Goal: Task Accomplishment & Management: Complete application form

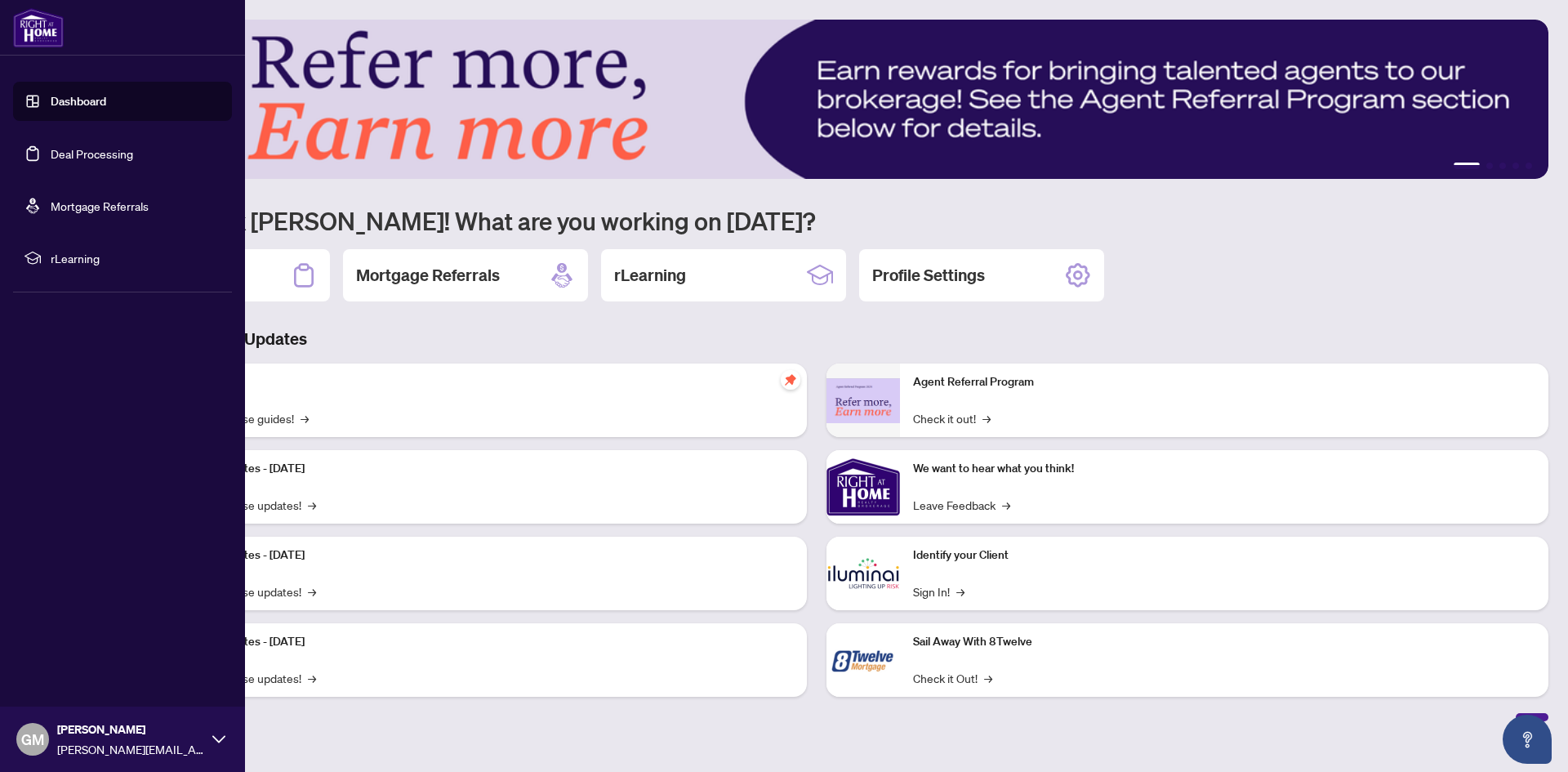
click at [90, 153] on link "Deal Processing" at bounding box center [92, 153] width 83 height 14
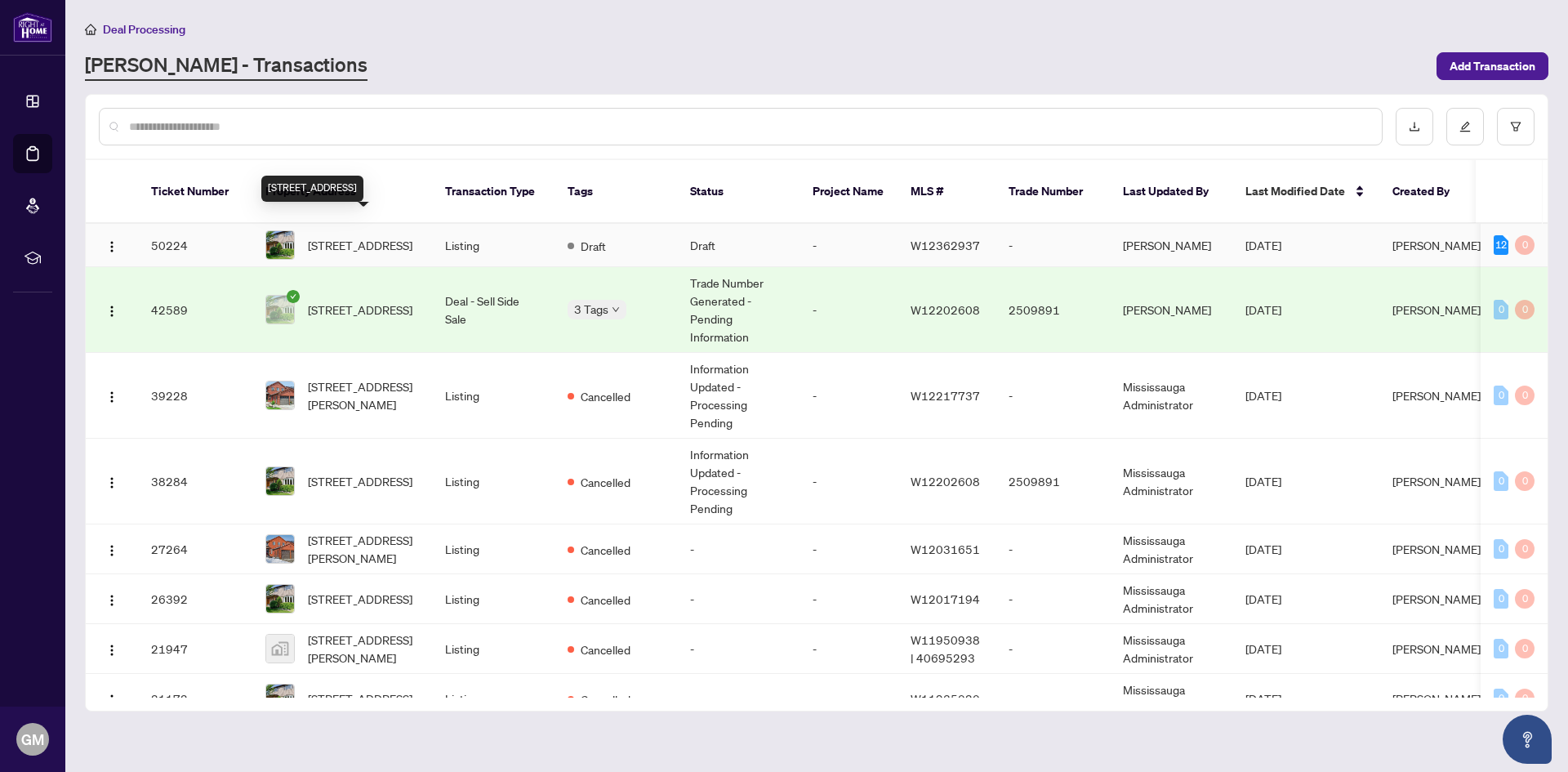
click at [362, 236] on span "[STREET_ADDRESS]" at bounding box center [360, 245] width 105 height 18
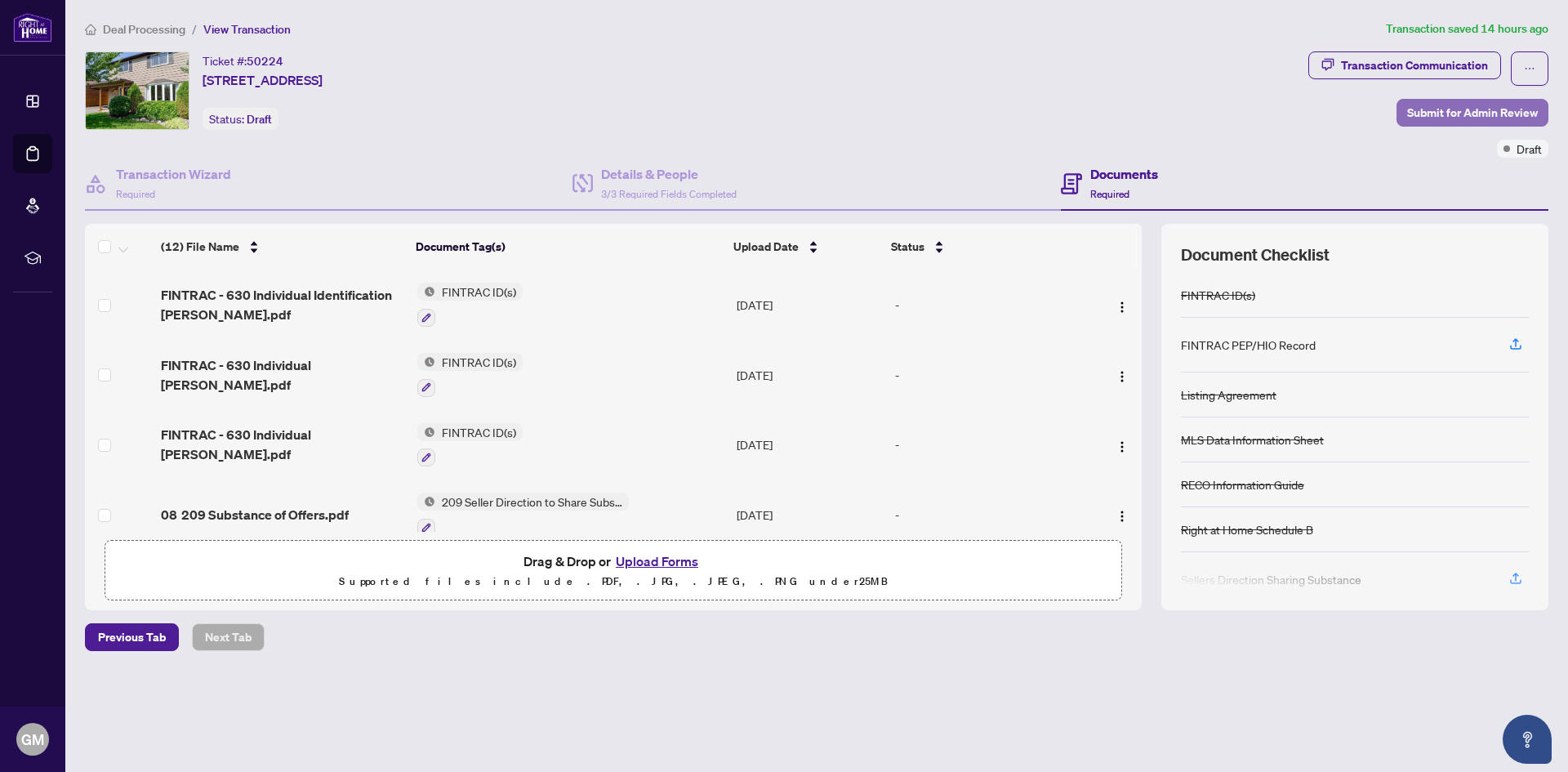
click at [1478, 111] on span "Submit for Admin Review" at bounding box center [1472, 112] width 131 height 26
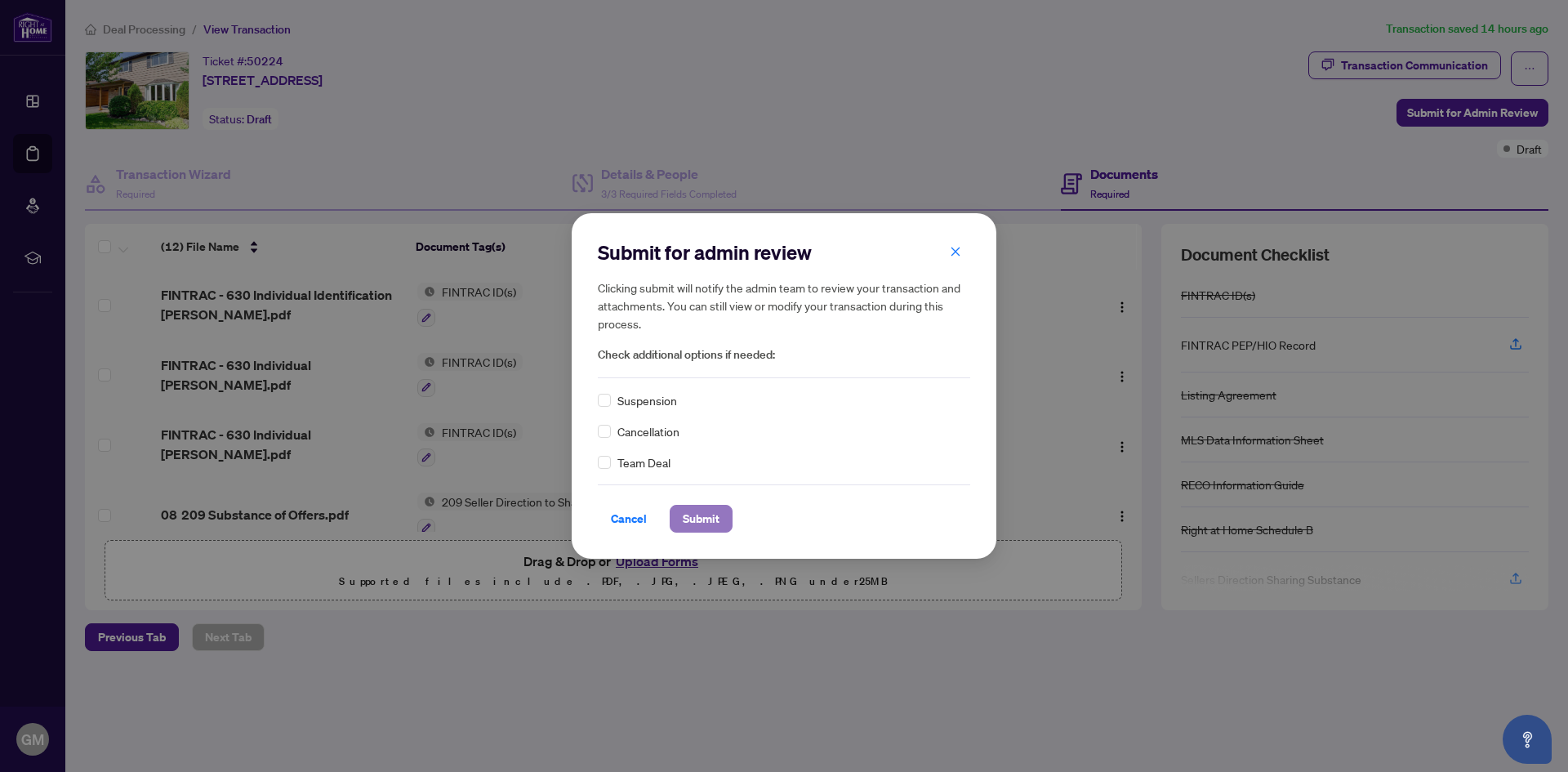
click at [699, 522] on span "Submit" at bounding box center [701, 519] width 36 height 26
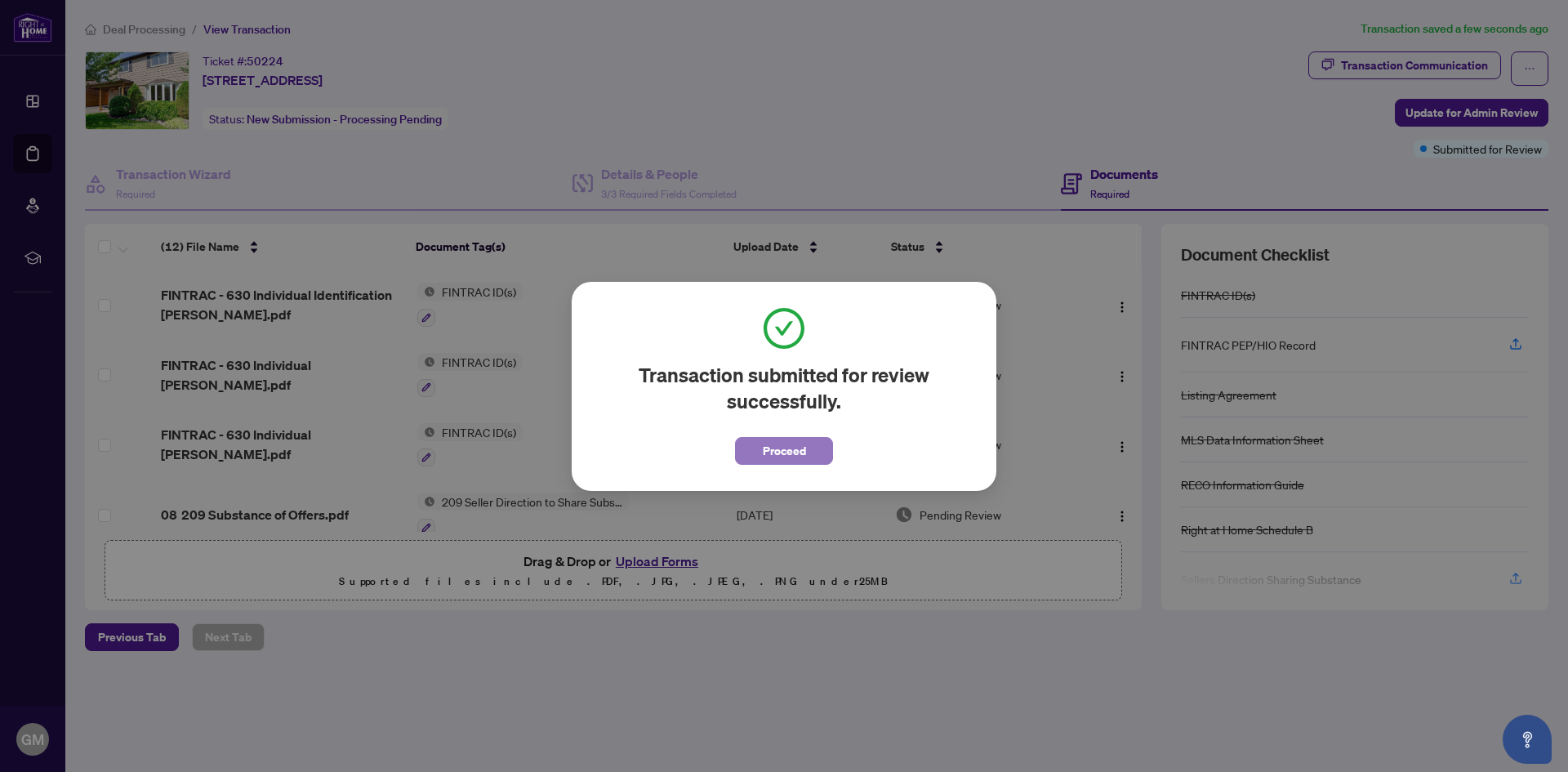
click at [797, 452] on span "Proceed" at bounding box center [784, 450] width 43 height 26
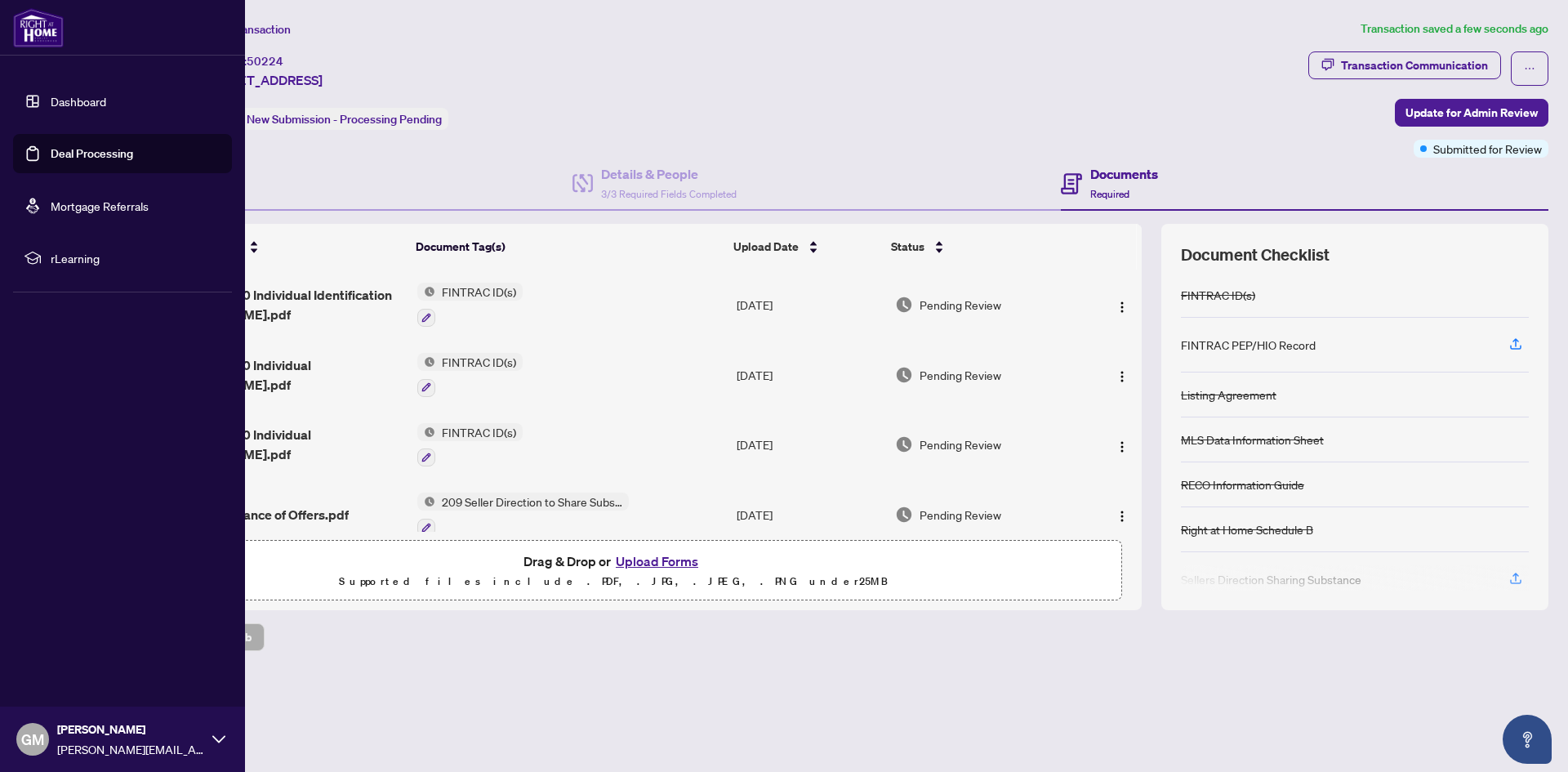
click at [79, 107] on link "Dashboard" at bounding box center [79, 101] width 56 height 14
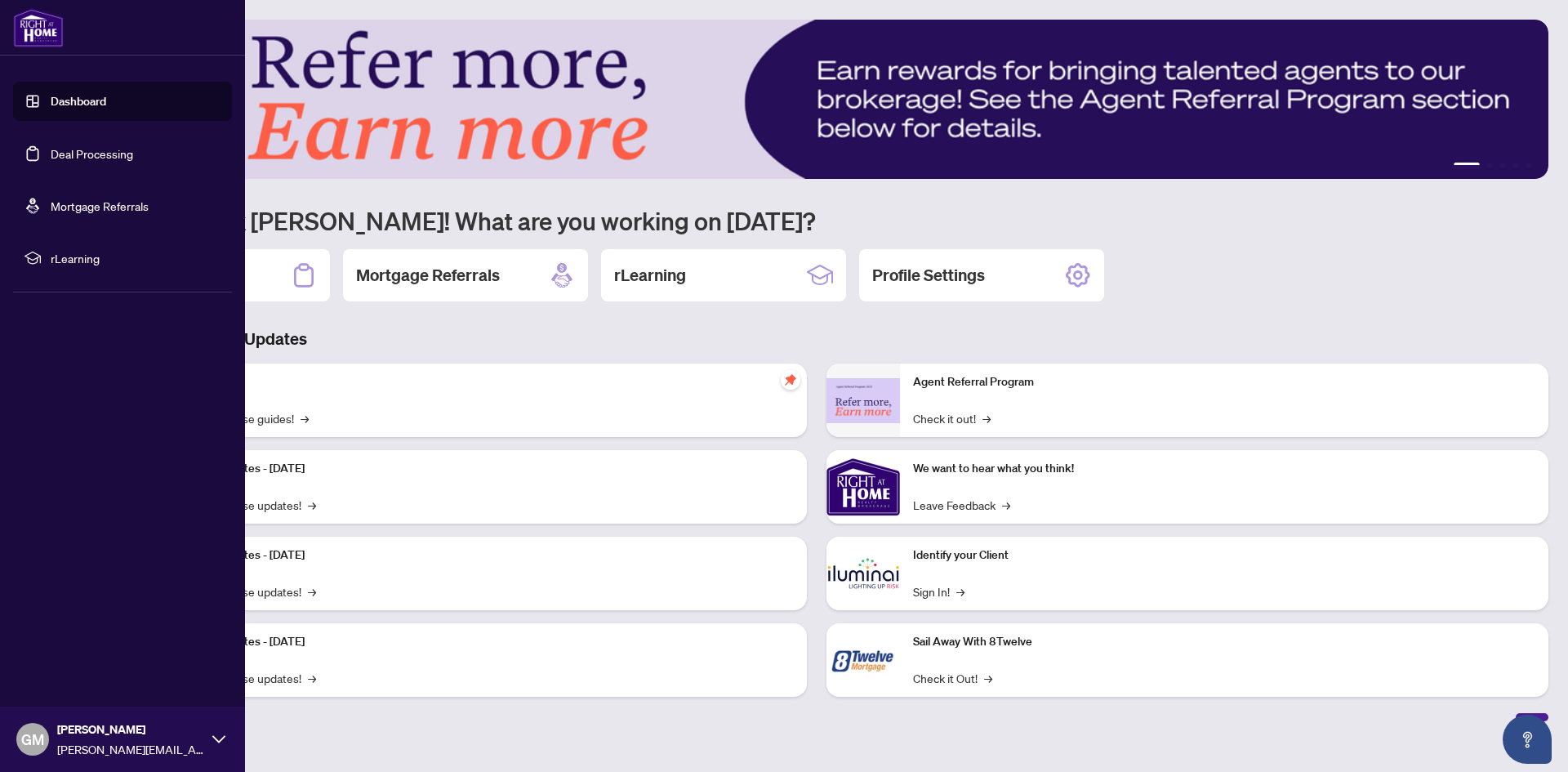
click at [83, 157] on link "Deal Processing" at bounding box center [92, 153] width 83 height 14
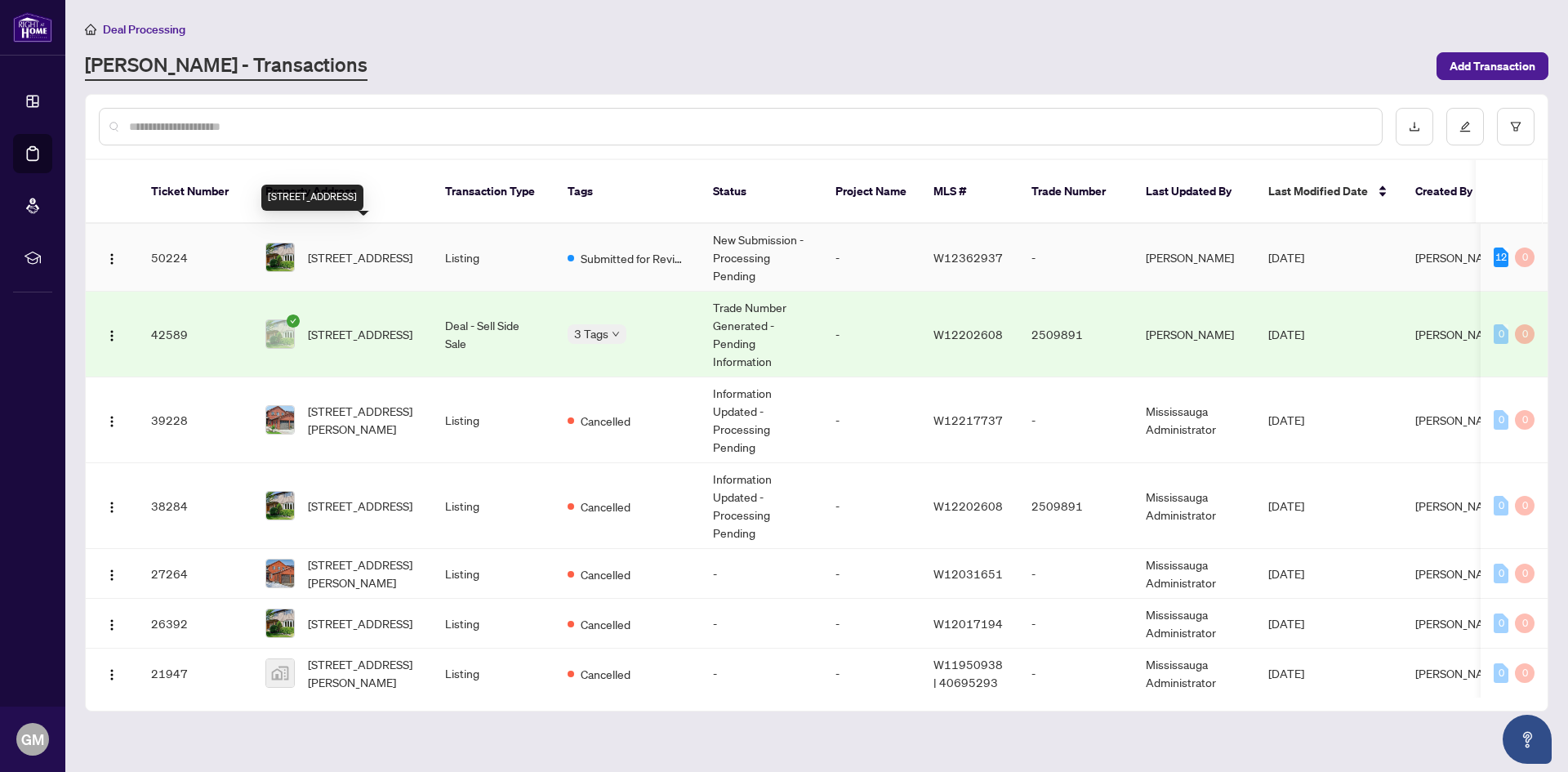
click at [367, 249] on span "[STREET_ADDRESS]" at bounding box center [360, 257] width 105 height 18
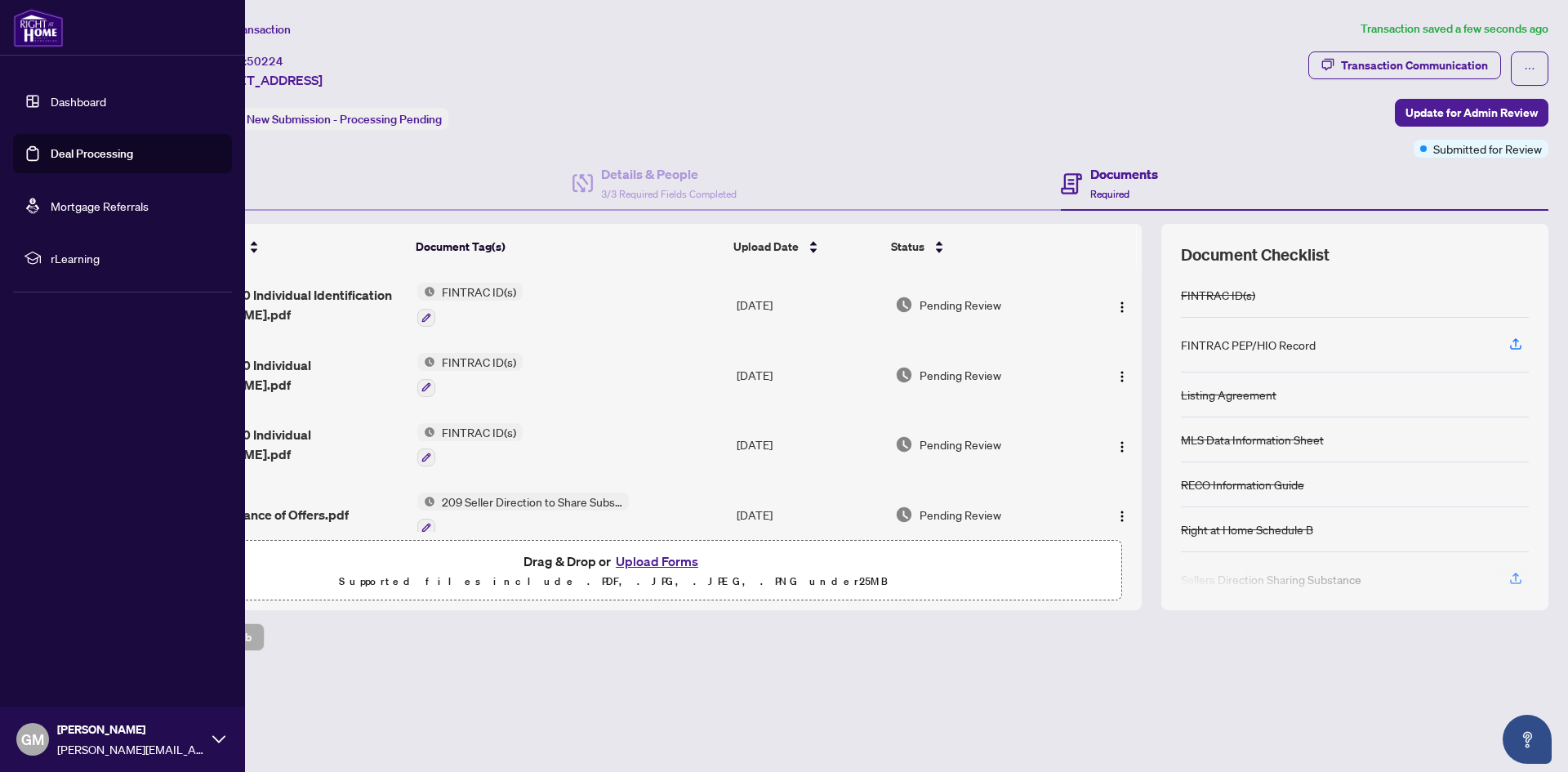
click at [84, 107] on link "Dashboard" at bounding box center [79, 101] width 56 height 14
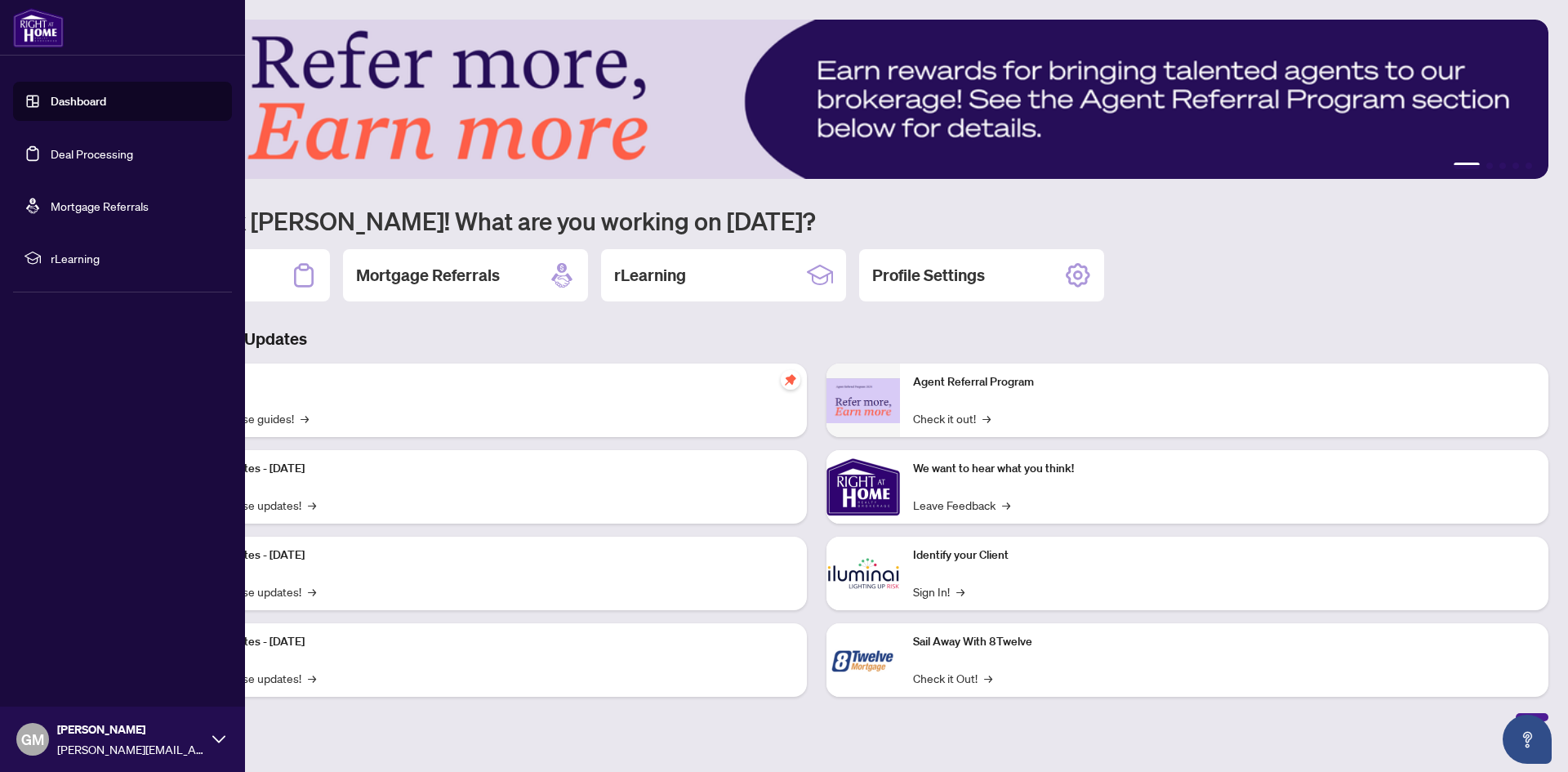
click at [105, 159] on link "Deal Processing" at bounding box center [92, 153] width 83 height 14
